Goal: Information Seeking & Learning: Learn about a topic

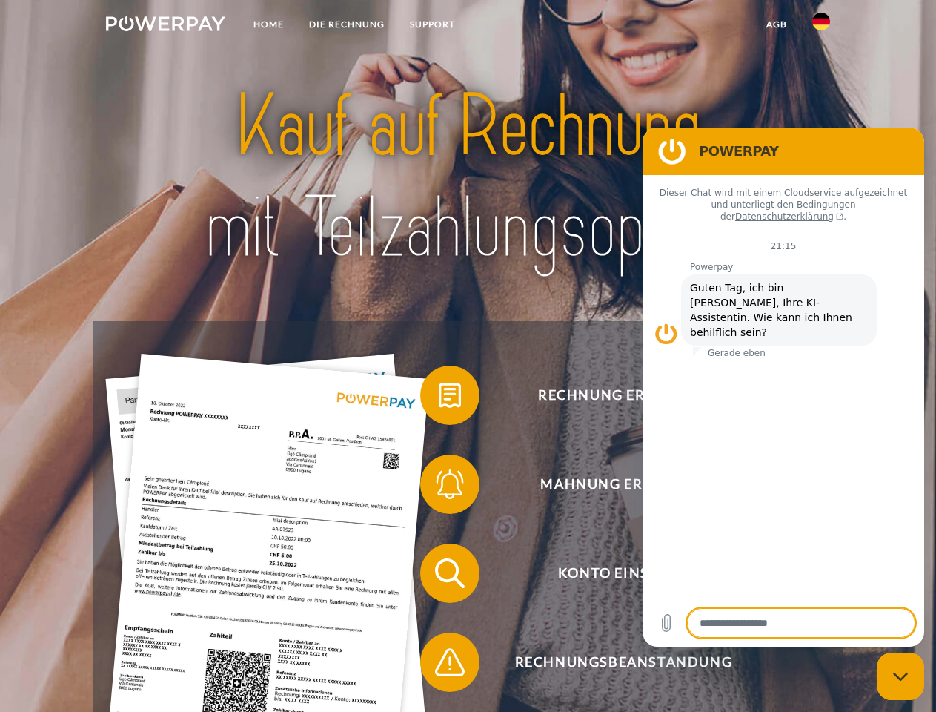
click at [165, 26] on img at bounding box center [165, 23] width 119 height 15
click at [821, 26] on img at bounding box center [822, 22] width 18 height 18
click at [776, 24] on link "agb" at bounding box center [777, 24] width 46 height 27
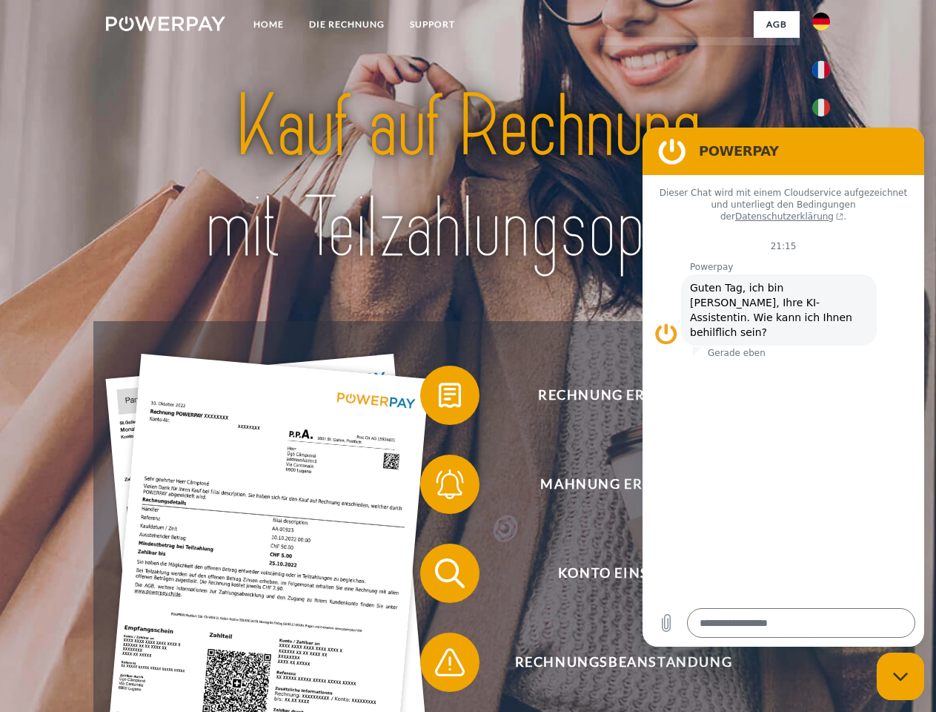
click at [439, 398] on span at bounding box center [428, 395] width 74 height 74
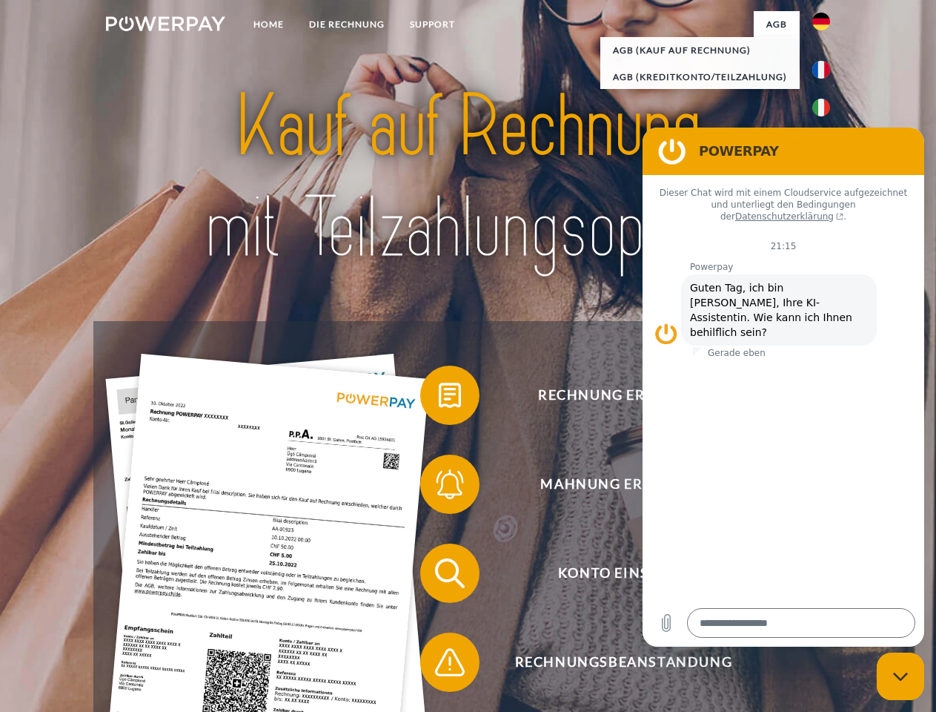
click at [439, 487] on span at bounding box center [428, 484] width 74 height 74
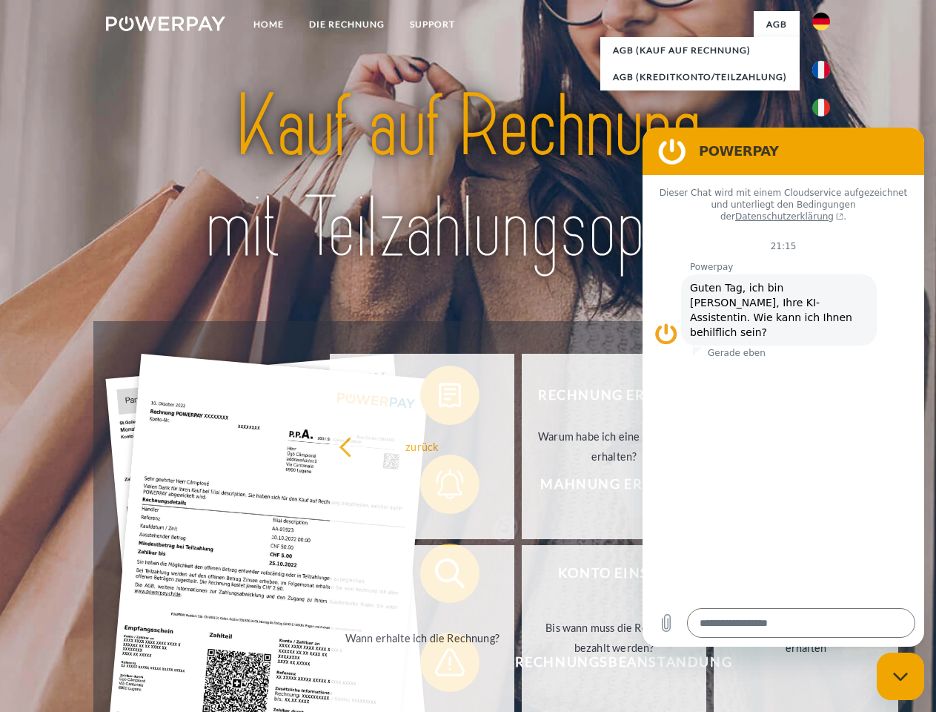
click at [522, 576] on link "Bis wann muss die Rechnung bezahlt werden?" at bounding box center [614, 637] width 185 height 185
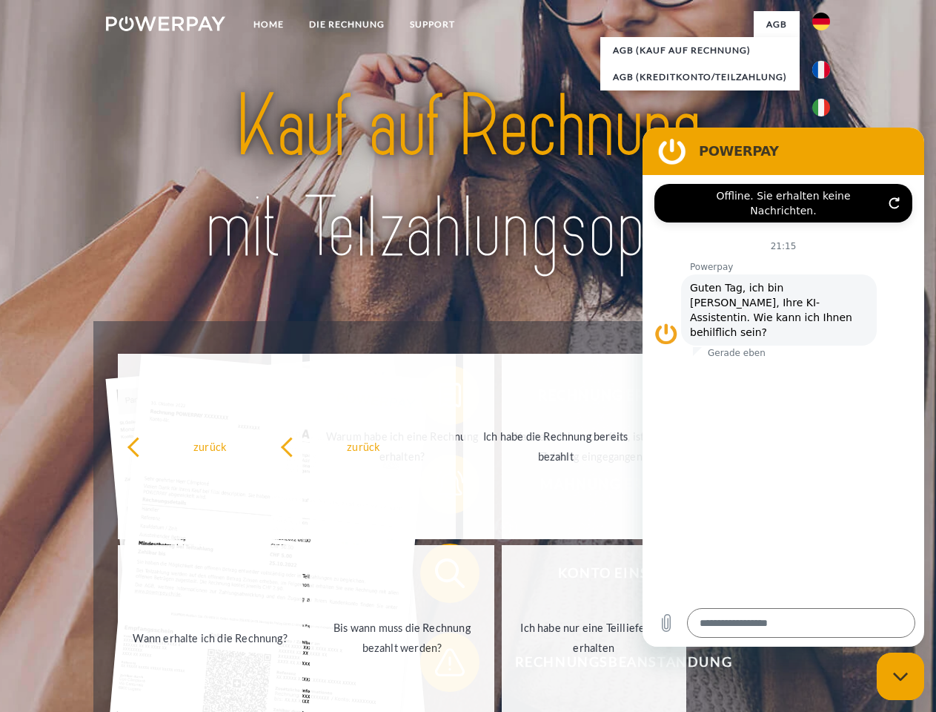
click at [439, 665] on span at bounding box center [428, 662] width 74 height 74
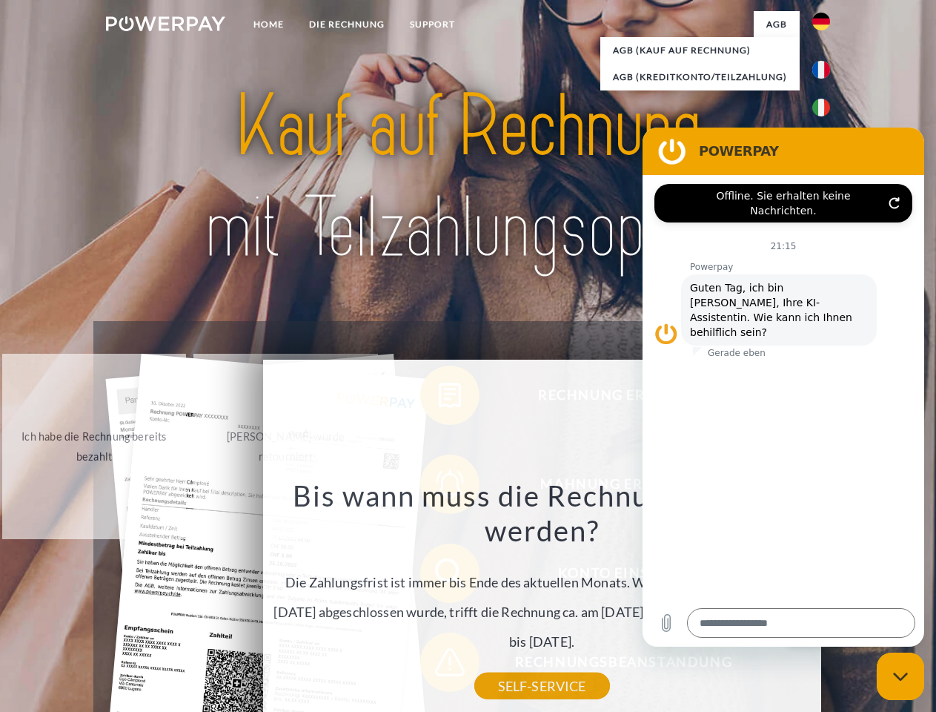
click at [901, 676] on icon "Messaging-Fenster schließen" at bounding box center [901, 677] width 16 height 10
type textarea "*"
